Goal: Task Accomplishment & Management: Manage account settings

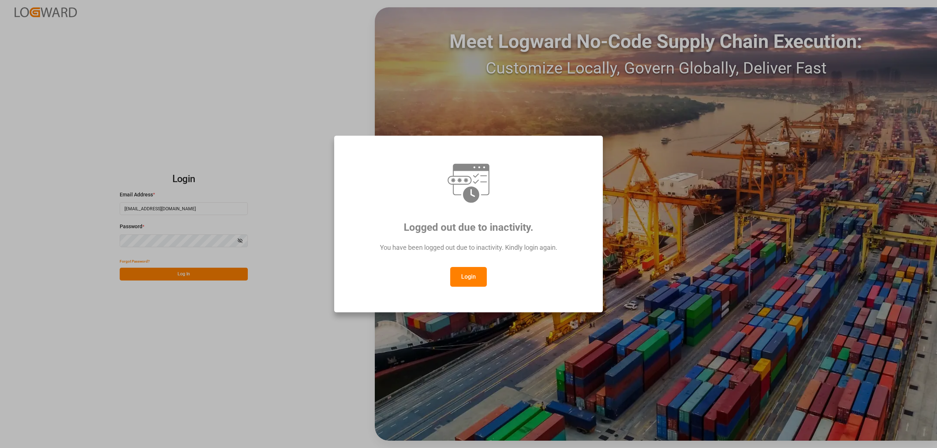
click at [479, 280] on button "Login" at bounding box center [468, 277] width 37 height 20
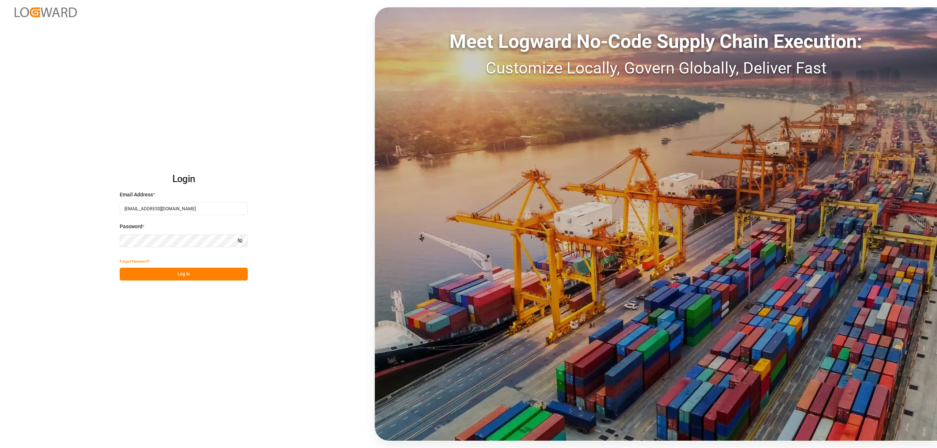
click at [179, 261] on div "Forgot Password?" at bounding box center [184, 261] width 128 height 13
click at [183, 268] on button "Log In" at bounding box center [184, 274] width 128 height 13
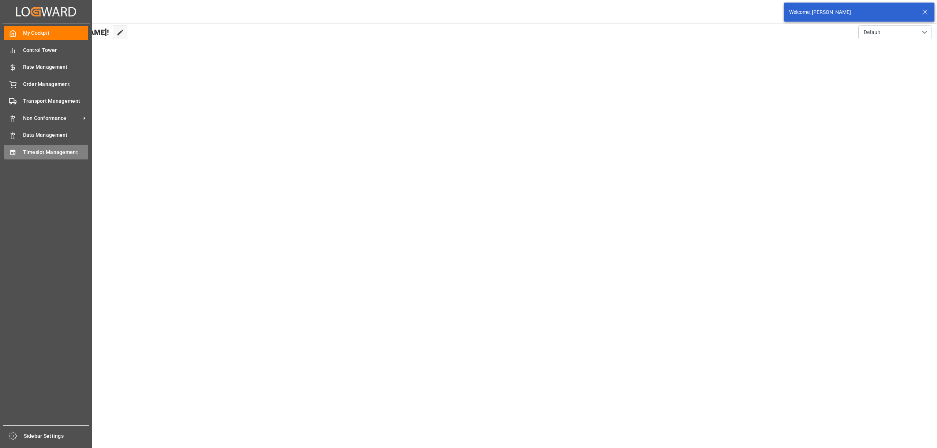
click at [18, 153] on div "Timeslot Management Timeslot Management" at bounding box center [46, 152] width 84 height 14
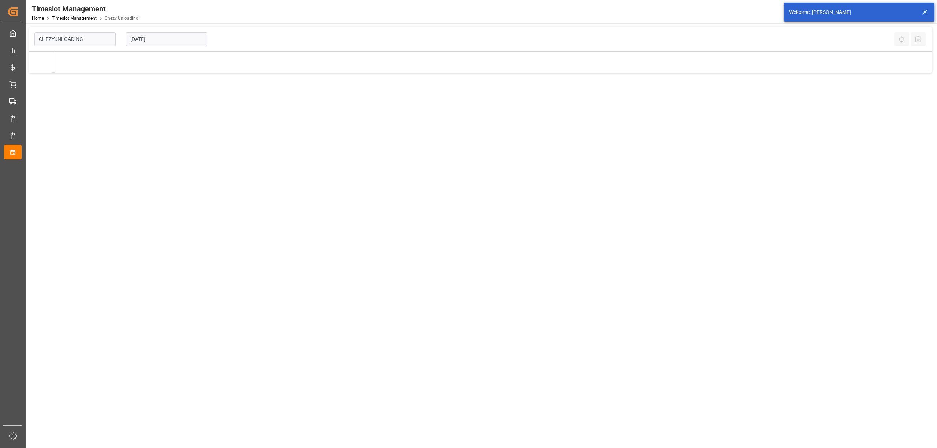
type input "Chezy Unloading"
click at [175, 42] on input "[DATE]" at bounding box center [166, 39] width 81 height 14
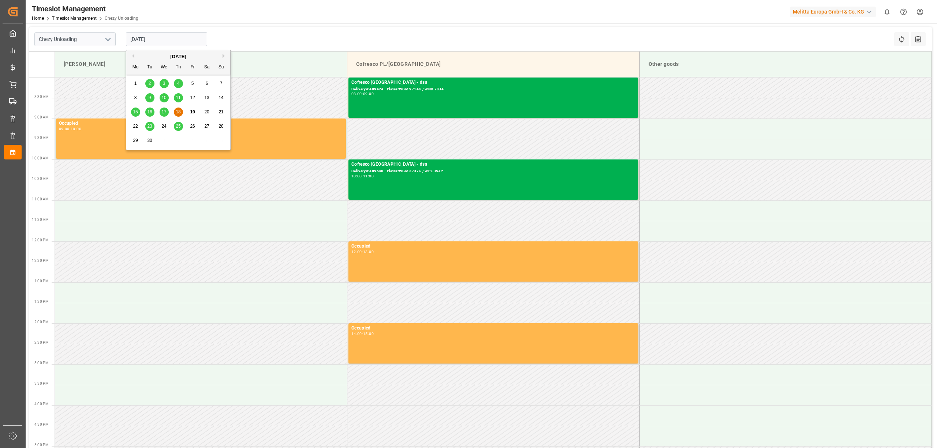
click at [178, 127] on span "25" at bounding box center [178, 126] width 5 height 5
type input "[DATE]"
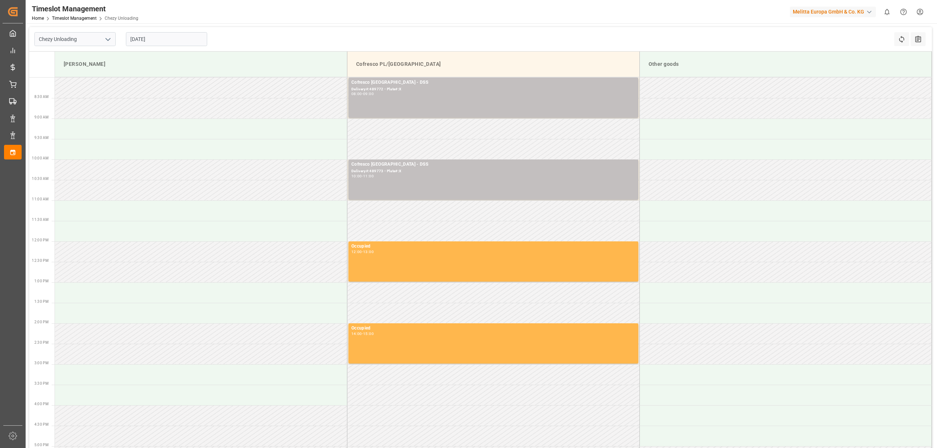
click at [160, 37] on input "[DATE]" at bounding box center [166, 39] width 81 height 14
drag, startPoint x: 227, startPoint y: 14, endPoint x: 213, endPoint y: 2, distance: 18.5
click at [220, 7] on div "Timeslot Management Home Timeslot Management Chezy Unloading Melitta Europa Gmb…" at bounding box center [478, 11] width 916 height 23
click at [383, 25] on div "Chezy Unloading [DATE] Refresh Time Slots All Audits Melitta G Cofresco PL/[GEO…" at bounding box center [481, 288] width 910 height 531
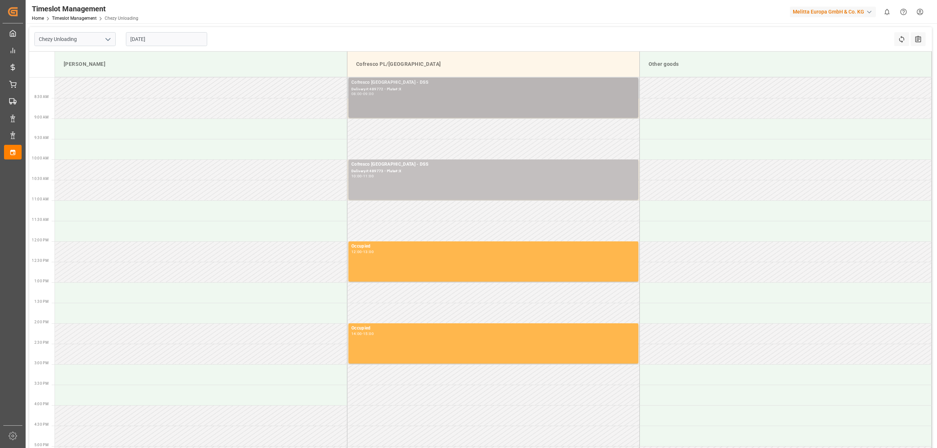
click at [473, 89] on div "Delivery#:489772 - Plate#:X" at bounding box center [493, 89] width 284 height 6
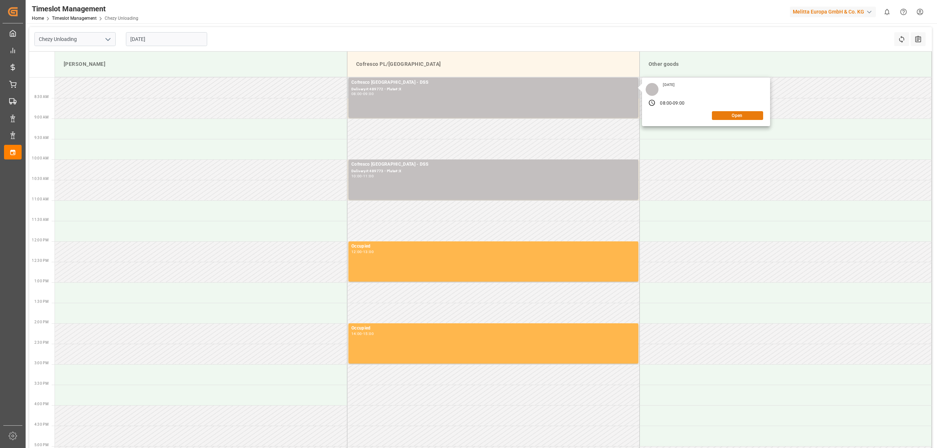
click at [728, 118] on button "Open" at bounding box center [737, 115] width 51 height 9
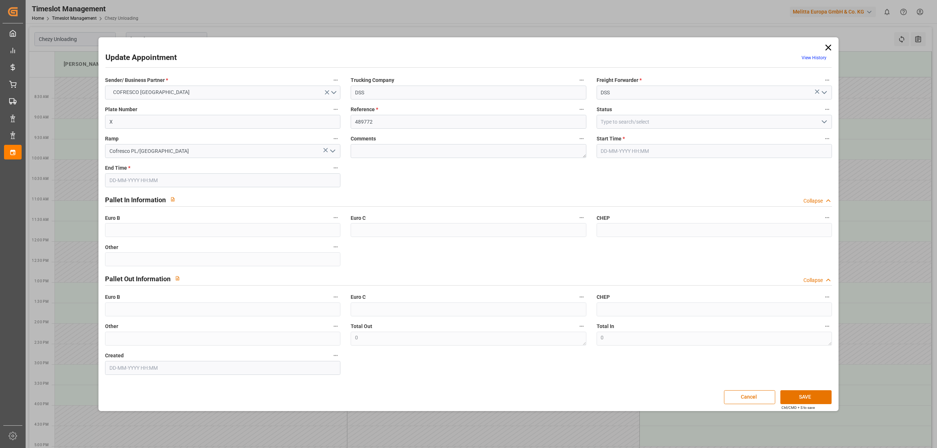
type input "[DATE] 08:00"
type input "[DATE] 09:00"
type input "[DATE] 08:11"
click at [220, 117] on input "X" at bounding box center [222, 122] width 235 height 14
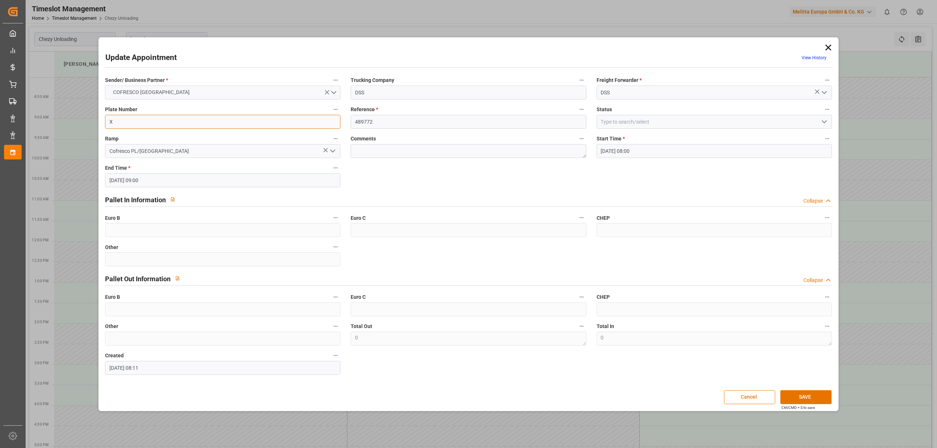
paste input "WGM 9714G / WND 78J4"
type input "WGM 9714G / WND 78J4"
click at [814, 399] on button "SAVE" at bounding box center [805, 397] width 51 height 14
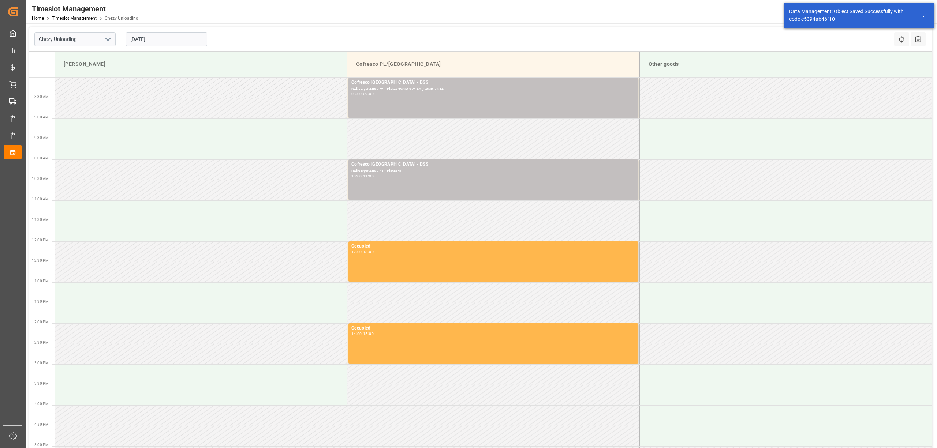
click at [385, 27] on div "Chezy Unloading [DATE] Refresh Time Slots All Audits" at bounding box center [480, 39] width 902 height 25
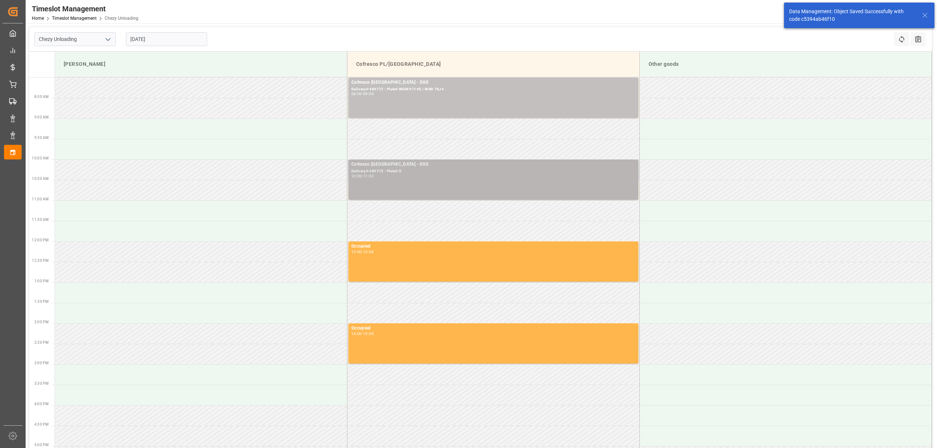
click at [420, 188] on div "Cofresco [GEOGRAPHIC_DATA] - DSS Delivery#:489773 - Plate#:X 10:00 - 11:00" at bounding box center [493, 179] width 284 height 37
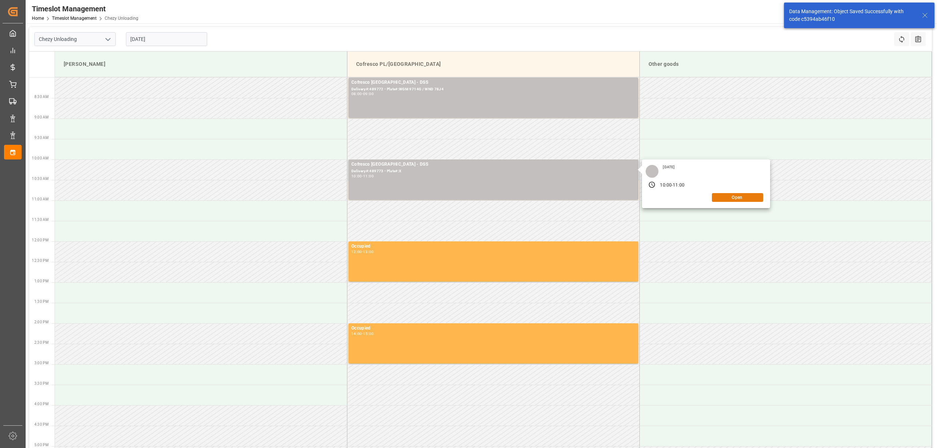
click at [730, 198] on button "Open" at bounding box center [737, 197] width 51 height 9
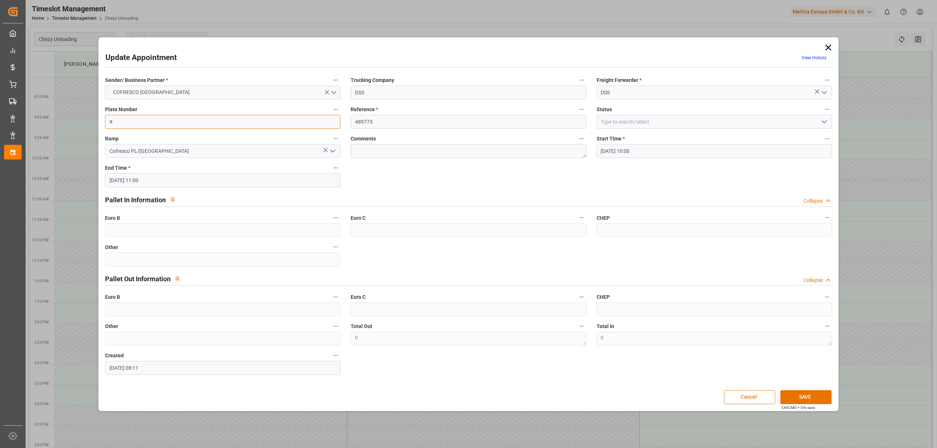
click at [245, 123] on input "X" at bounding box center [222, 122] width 235 height 14
paste input "WND2119E/WGM4447R"
type input "WND2119E/WGM4447R"
click at [797, 399] on button "SAVE" at bounding box center [805, 397] width 51 height 14
